Goal: Information Seeking & Learning: Learn about a topic

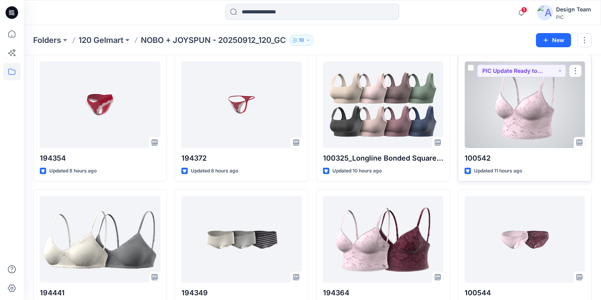
scroll to position [126, 0]
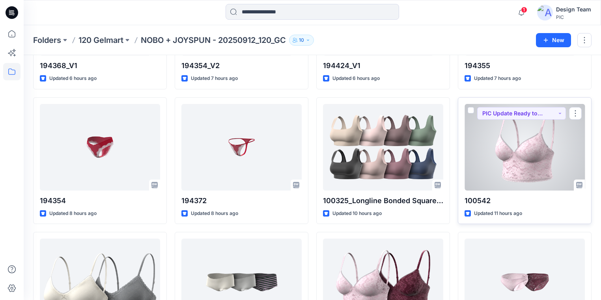
click at [527, 152] on div at bounding box center [524, 147] width 120 height 87
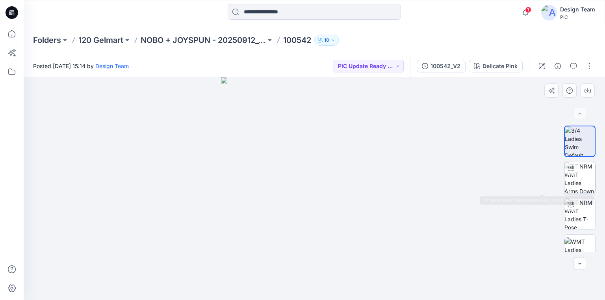
click at [583, 180] on img at bounding box center [580, 177] width 31 height 31
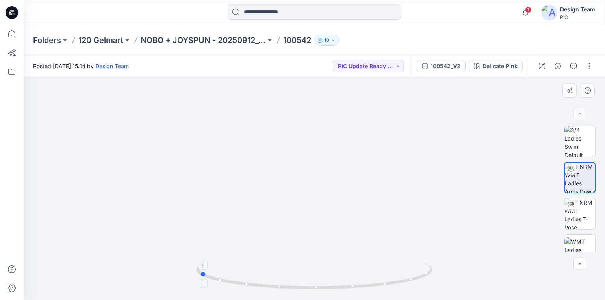
drag, startPoint x: 344, startPoint y: 289, endPoint x: 229, endPoint y: 272, distance: 116.3
click at [229, 272] on icon at bounding box center [315, 277] width 238 height 30
click at [575, 216] on img at bounding box center [580, 214] width 31 height 31
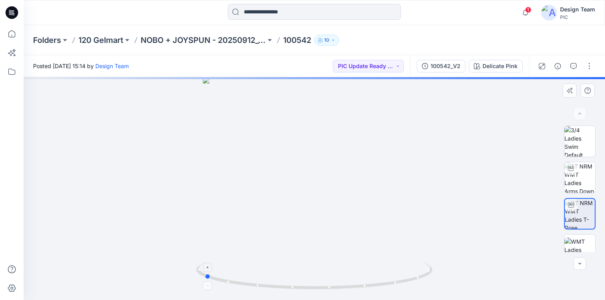
drag, startPoint x: 382, startPoint y: 287, endPoint x: 272, endPoint y: 274, distance: 111.1
click at [272, 274] on icon at bounding box center [315, 277] width 238 height 30
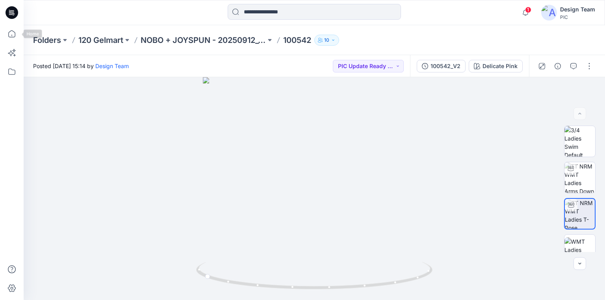
click at [12, 15] on icon at bounding box center [12, 12] width 13 height 13
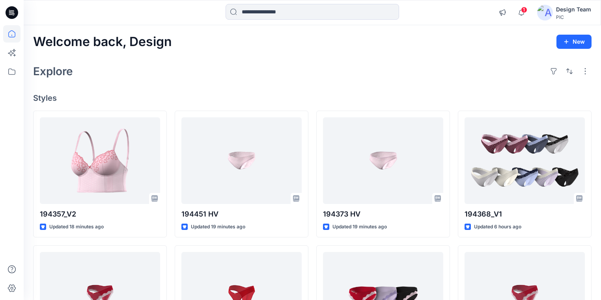
click at [17, 16] on icon at bounding box center [12, 12] width 13 height 25
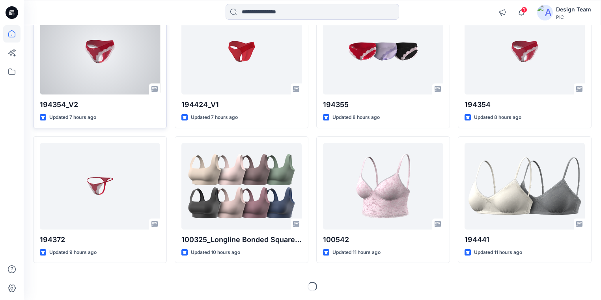
scroll to position [244, 0]
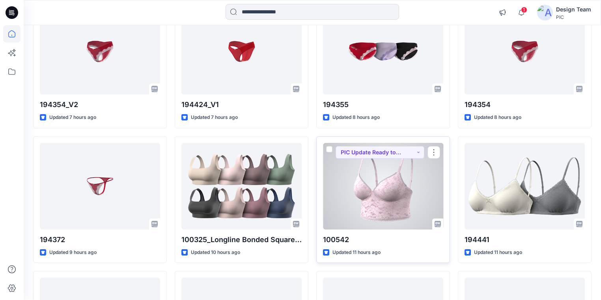
click at [350, 198] on div at bounding box center [383, 186] width 120 height 87
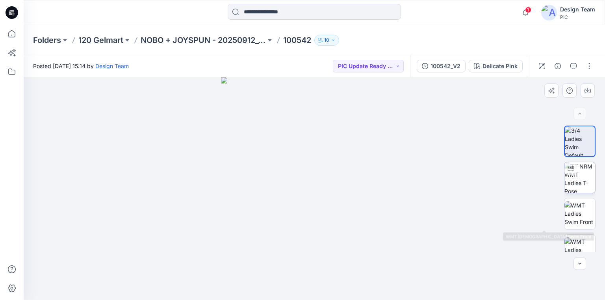
click at [580, 191] on img at bounding box center [580, 177] width 31 height 31
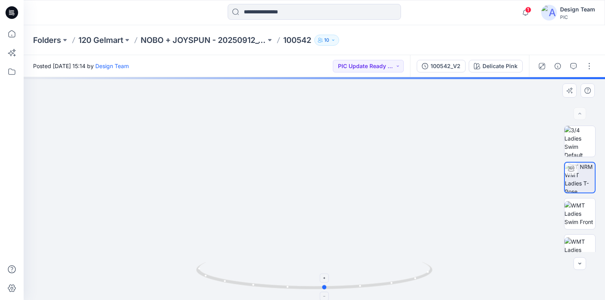
drag, startPoint x: 376, startPoint y: 285, endPoint x: 412, endPoint y: 284, distance: 35.9
click at [412, 284] on icon at bounding box center [315, 277] width 238 height 30
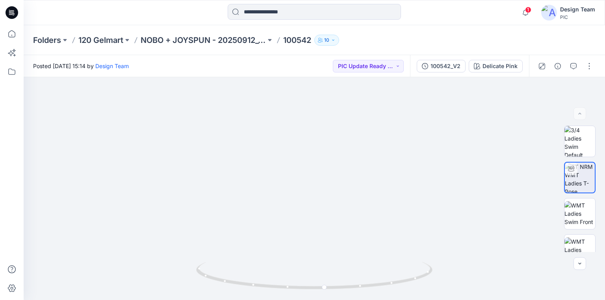
click at [17, 11] on icon at bounding box center [12, 12] width 13 height 13
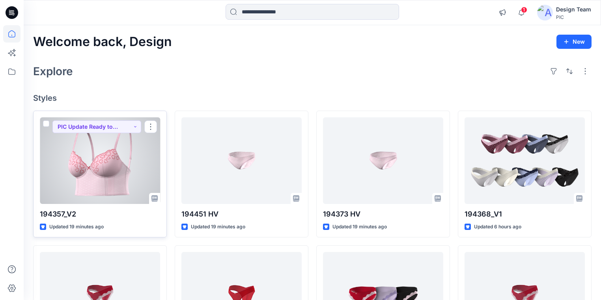
click at [71, 169] on div at bounding box center [100, 160] width 120 height 87
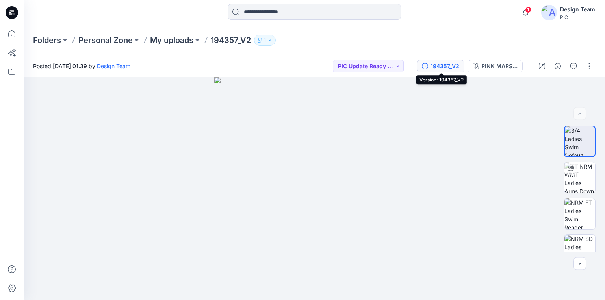
click at [445, 68] on div "194357_V2" at bounding box center [445, 66] width 29 height 9
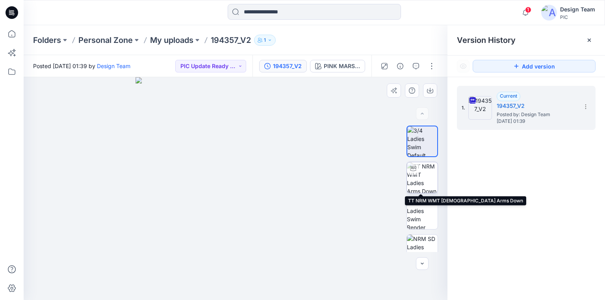
click at [416, 177] on img at bounding box center [422, 177] width 31 height 31
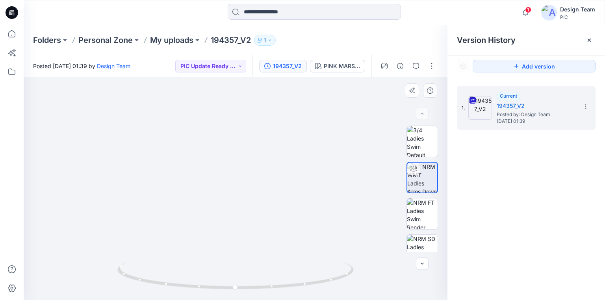
drag, startPoint x: 262, startPoint y: 183, endPoint x: 252, endPoint y: 245, distance: 63.0
drag, startPoint x: 328, startPoint y: 284, endPoint x: 338, endPoint y: 278, distance: 11.7
click at [338, 278] on icon at bounding box center [236, 277] width 238 height 30
drag, startPoint x: 323, startPoint y: 287, endPoint x: 319, endPoint y: 289, distance: 5.1
click at [319, 289] on icon at bounding box center [236, 277] width 238 height 30
